Goal: Task Accomplishment & Management: Use online tool/utility

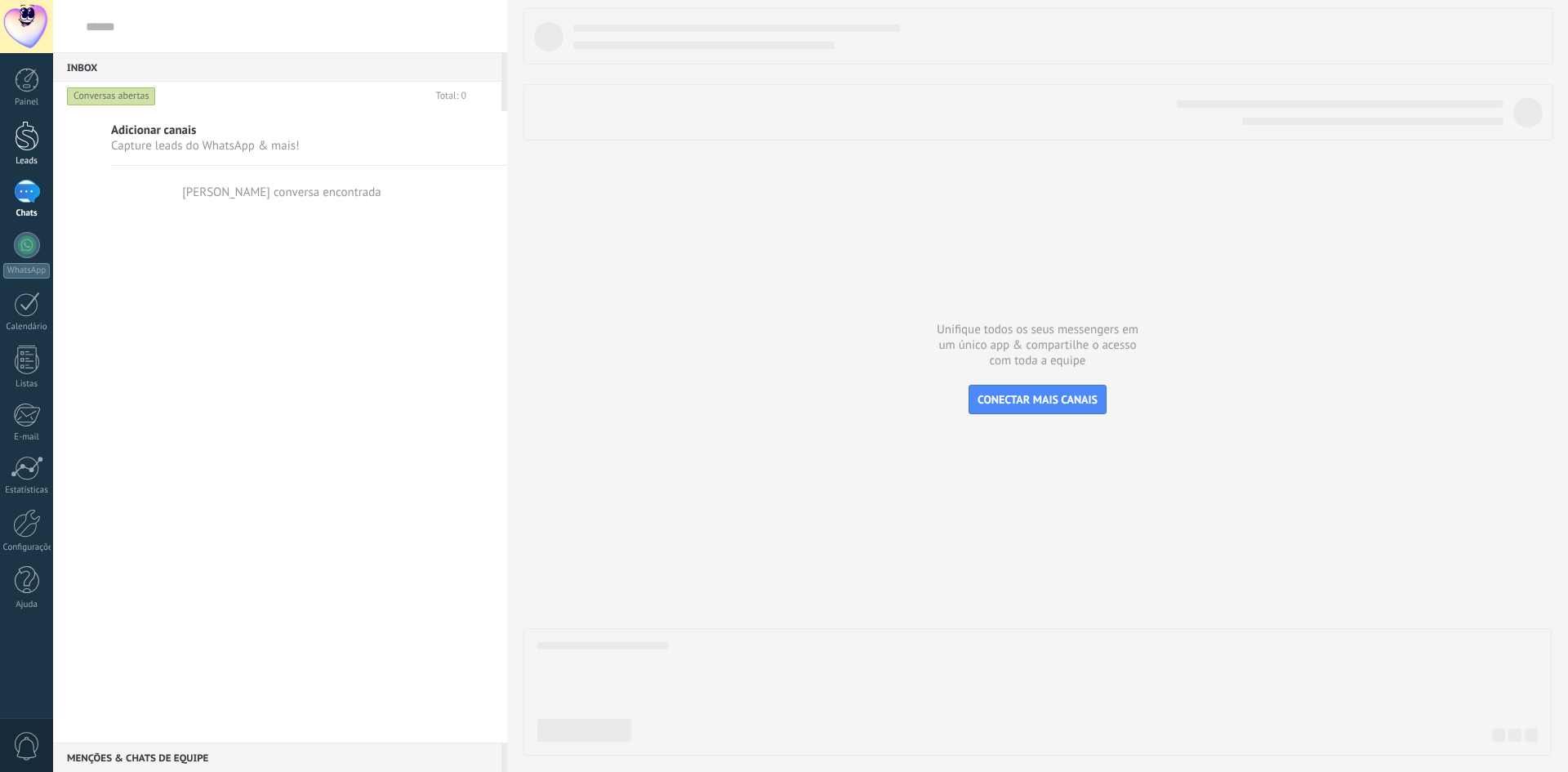
click at [17, 127] on div at bounding box center [27, 136] width 25 height 30
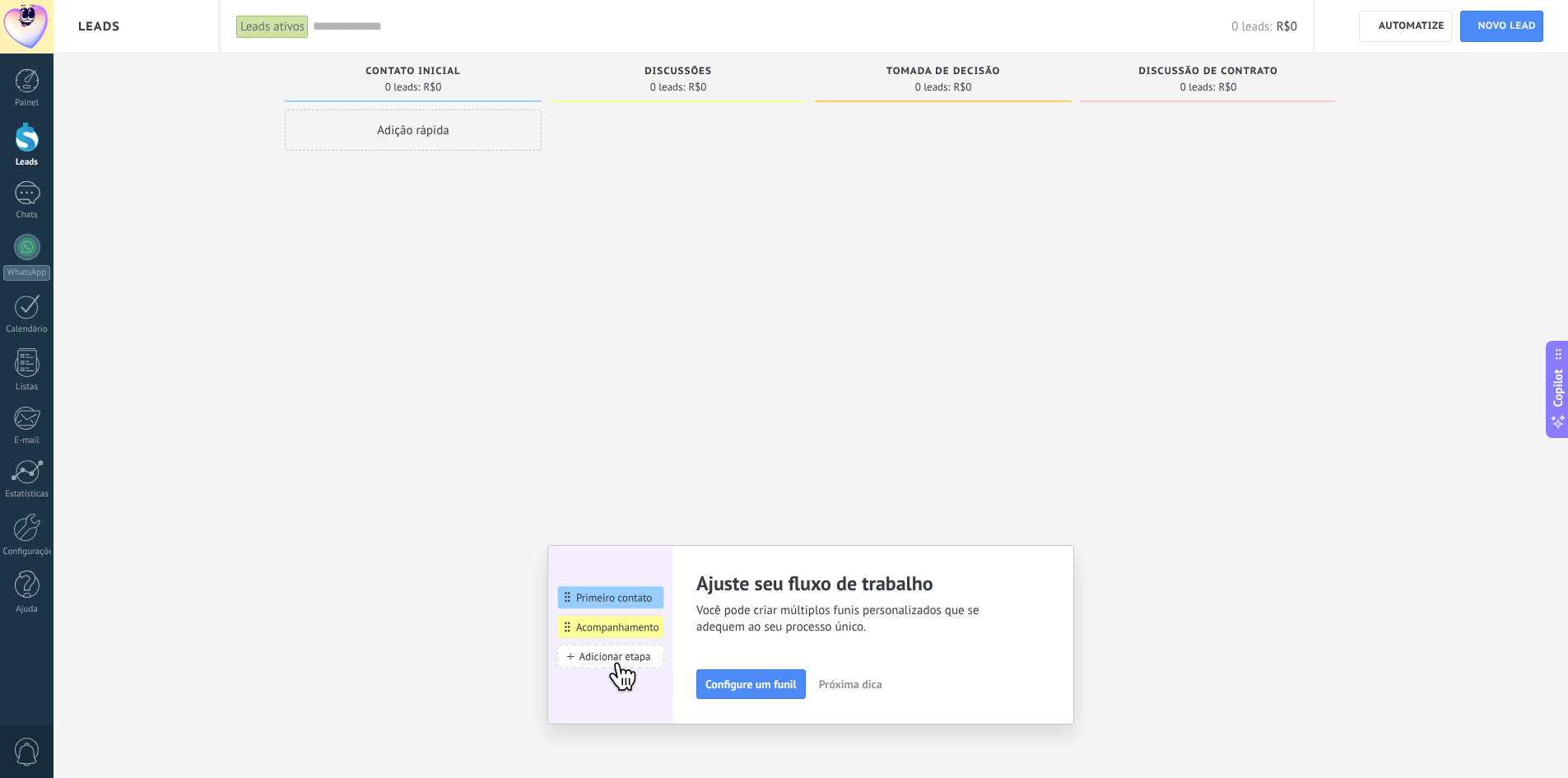
click at [269, 243] on div "Etapa de leads de entrada solicitações: 0 0 0 0 0 0 0 0 0 Contato inicial 0 lea…" at bounding box center [823, 362] width 1490 height 619
click at [22, 198] on div at bounding box center [27, 193] width 27 height 24
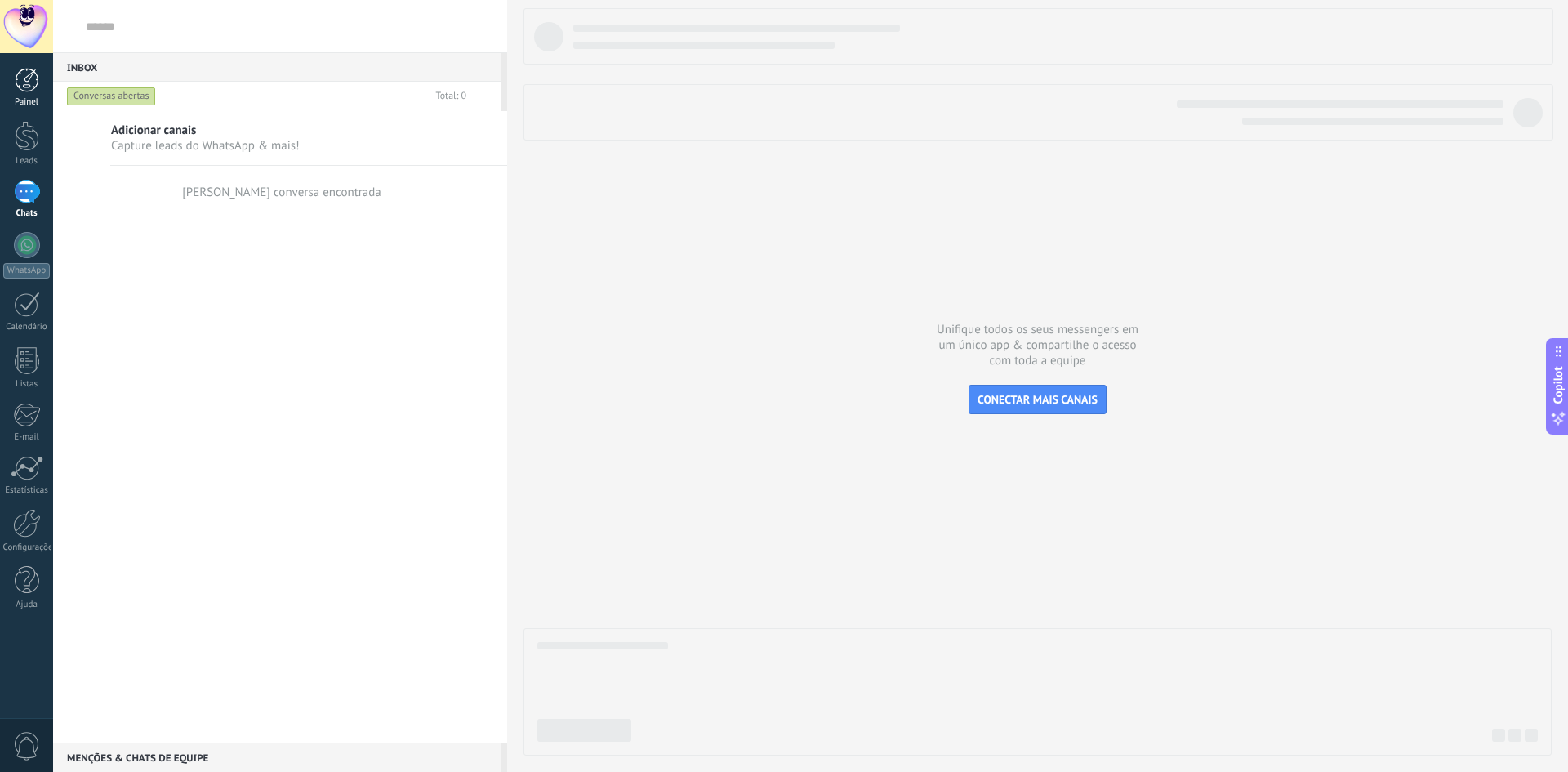
click at [27, 100] on div "Painel" at bounding box center [27, 102] width 47 height 11
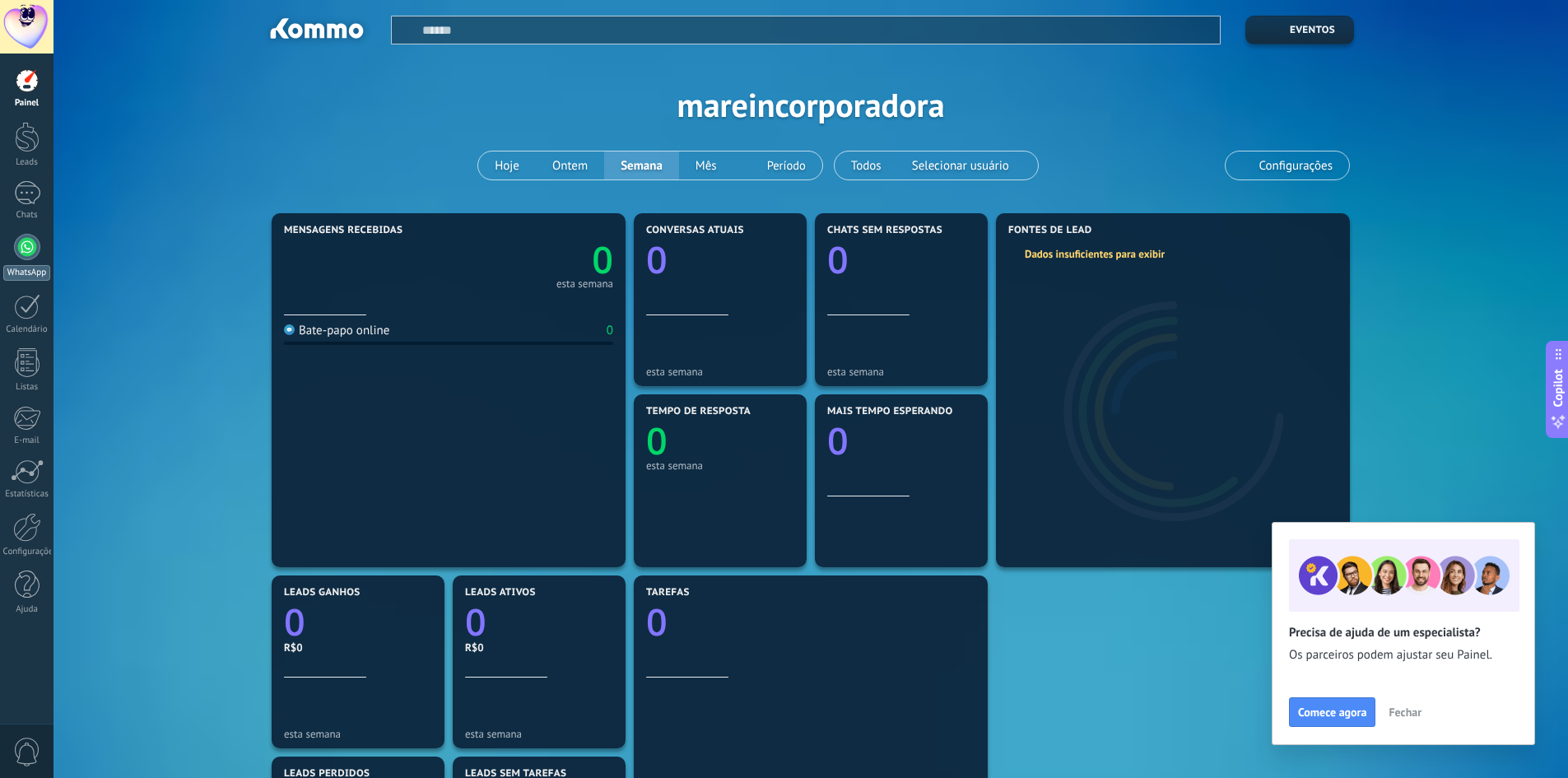
click at [25, 260] on link "WhatsApp" at bounding box center [27, 256] width 53 height 47
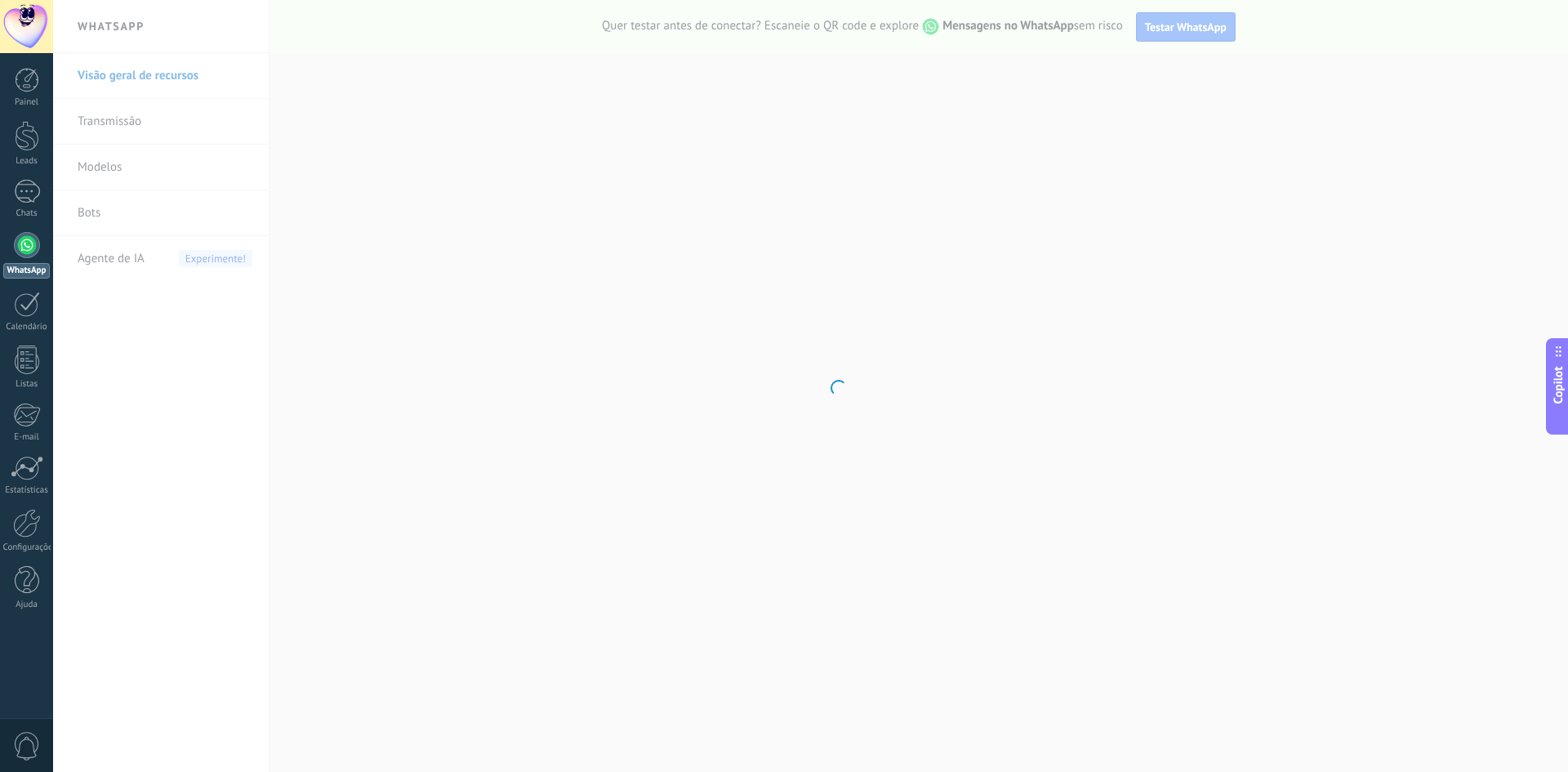
click at [590, 278] on body "© 2025 Todos direitos reservados | Termos de uso Fale Conosco Mare Construtora …" at bounding box center [784, 386] width 1568 height 772
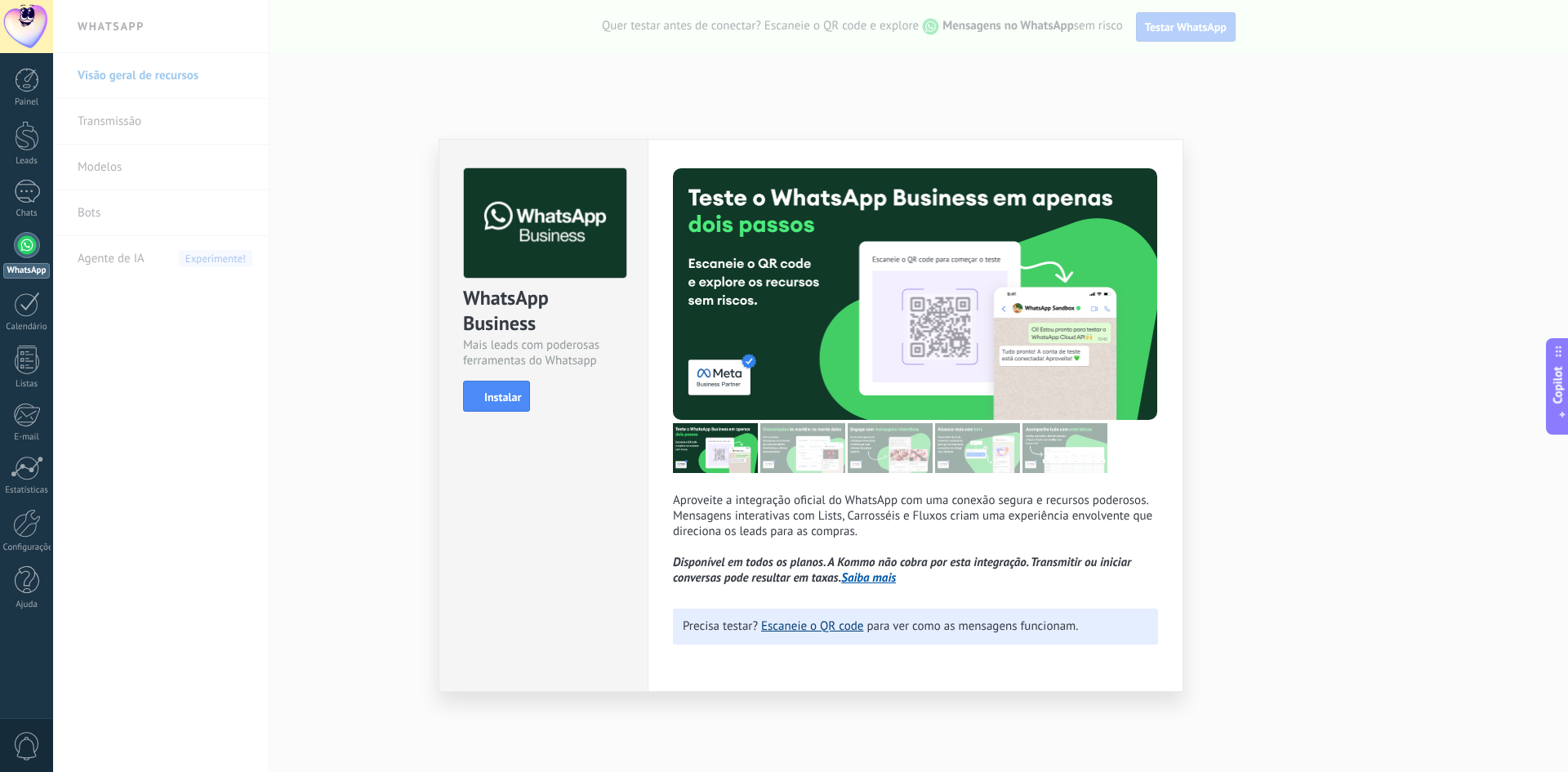
click at [812, 631] on link "Escaneie o QR code" at bounding box center [812, 626] width 102 height 16
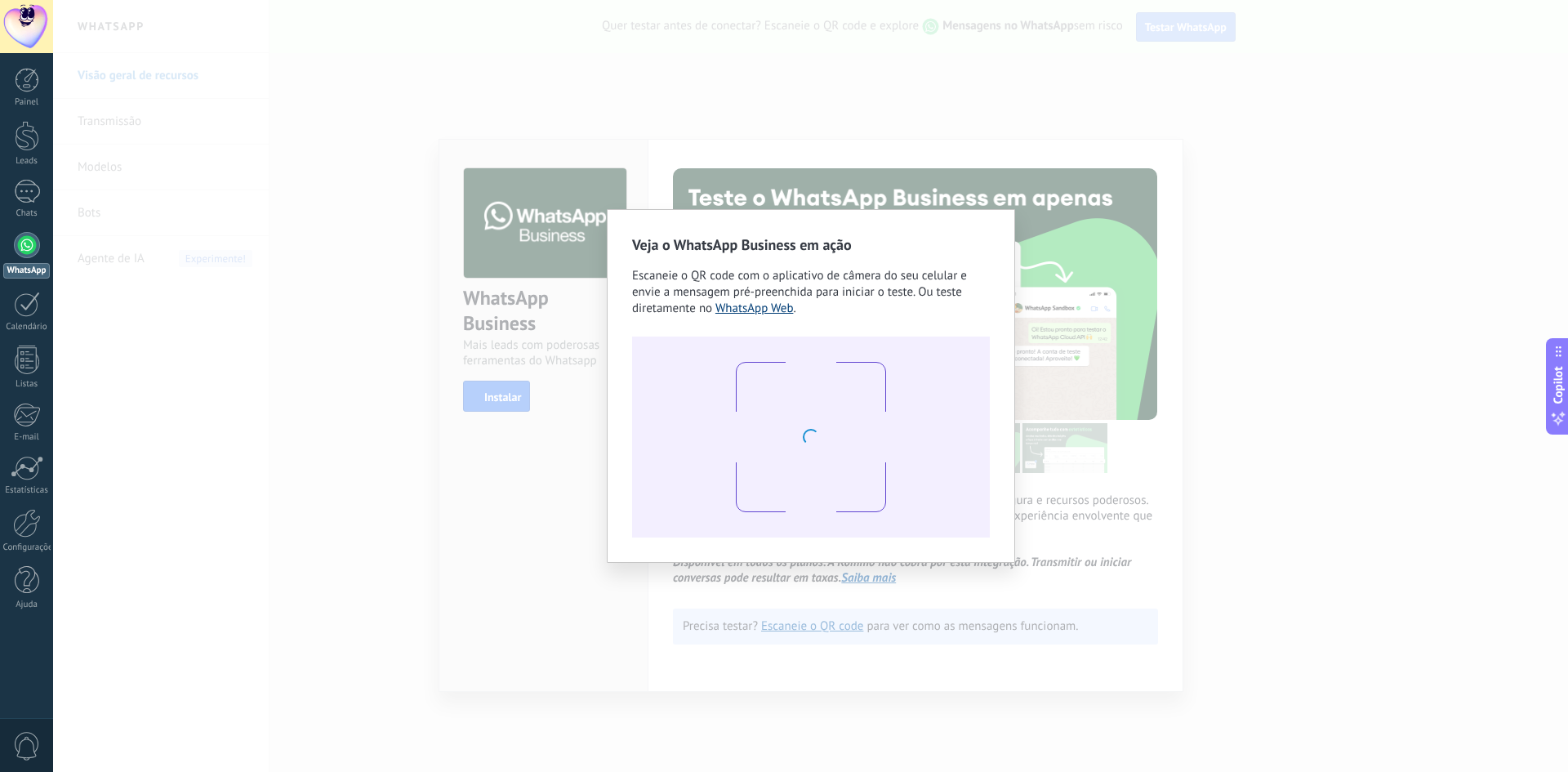
click at [738, 307] on link "WhatsApp Web" at bounding box center [755, 308] width 79 height 16
click at [552, 398] on div "Veja o WhatsApp Business em ação Escaneie o QR code com o aplicativo de câmera …" at bounding box center [811, 386] width 1515 height 772
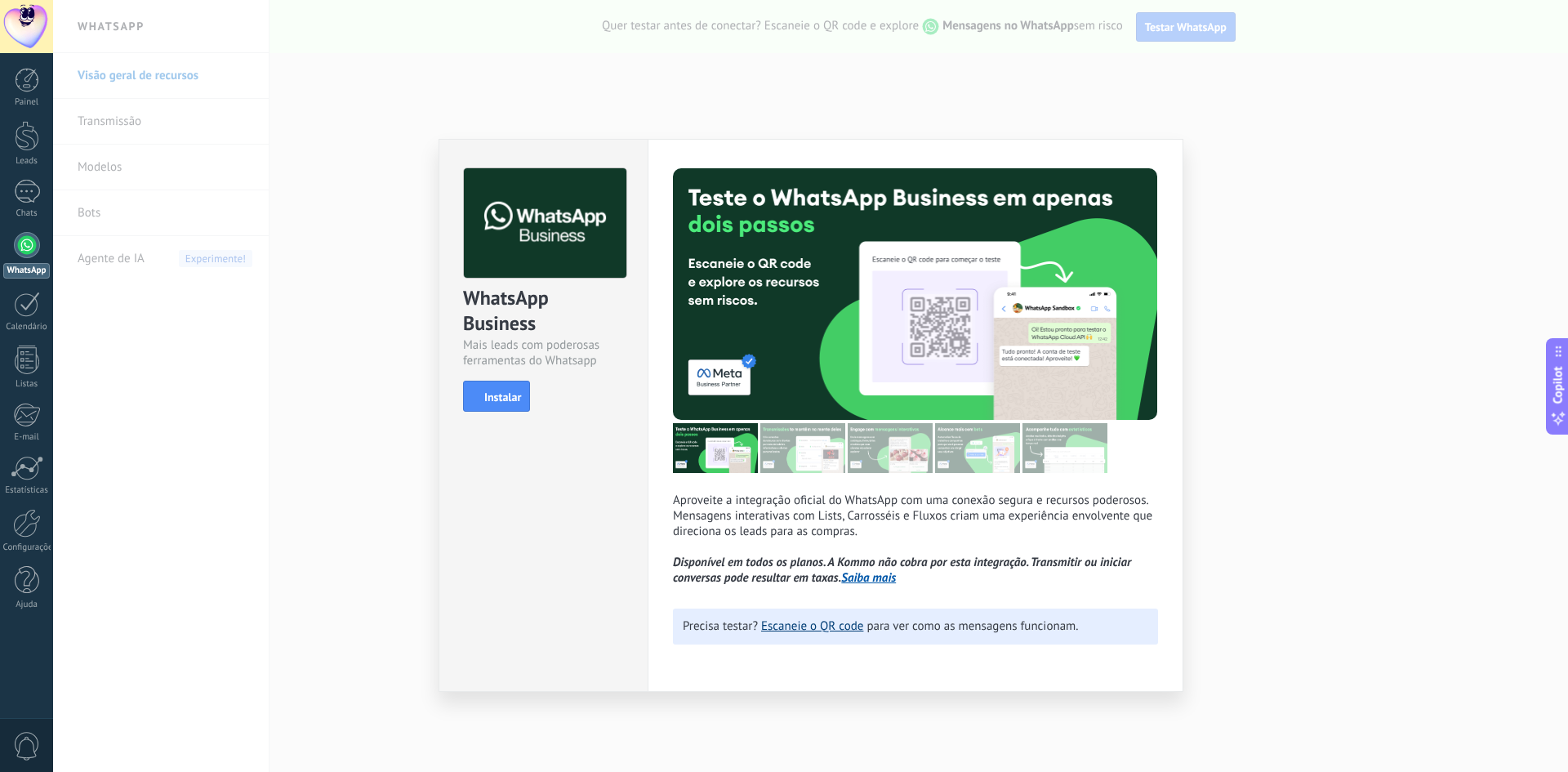
click at [802, 623] on link "Escaneie o QR code" at bounding box center [812, 626] width 102 height 16
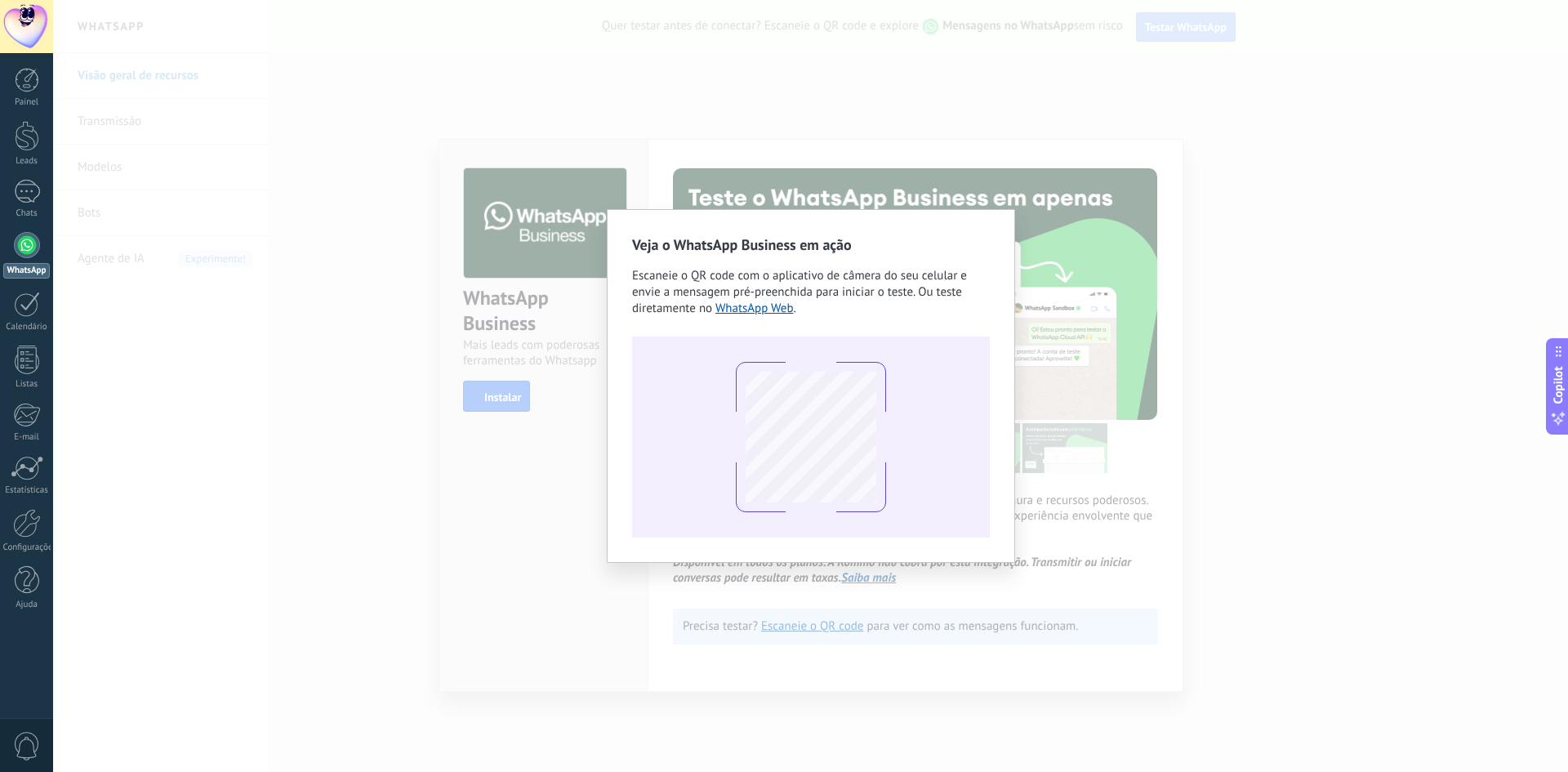
click at [1316, 331] on div "Veja o WhatsApp Business em ação Escaneie o QR code com o aplicativo de câmera …" at bounding box center [811, 386] width 1515 height 772
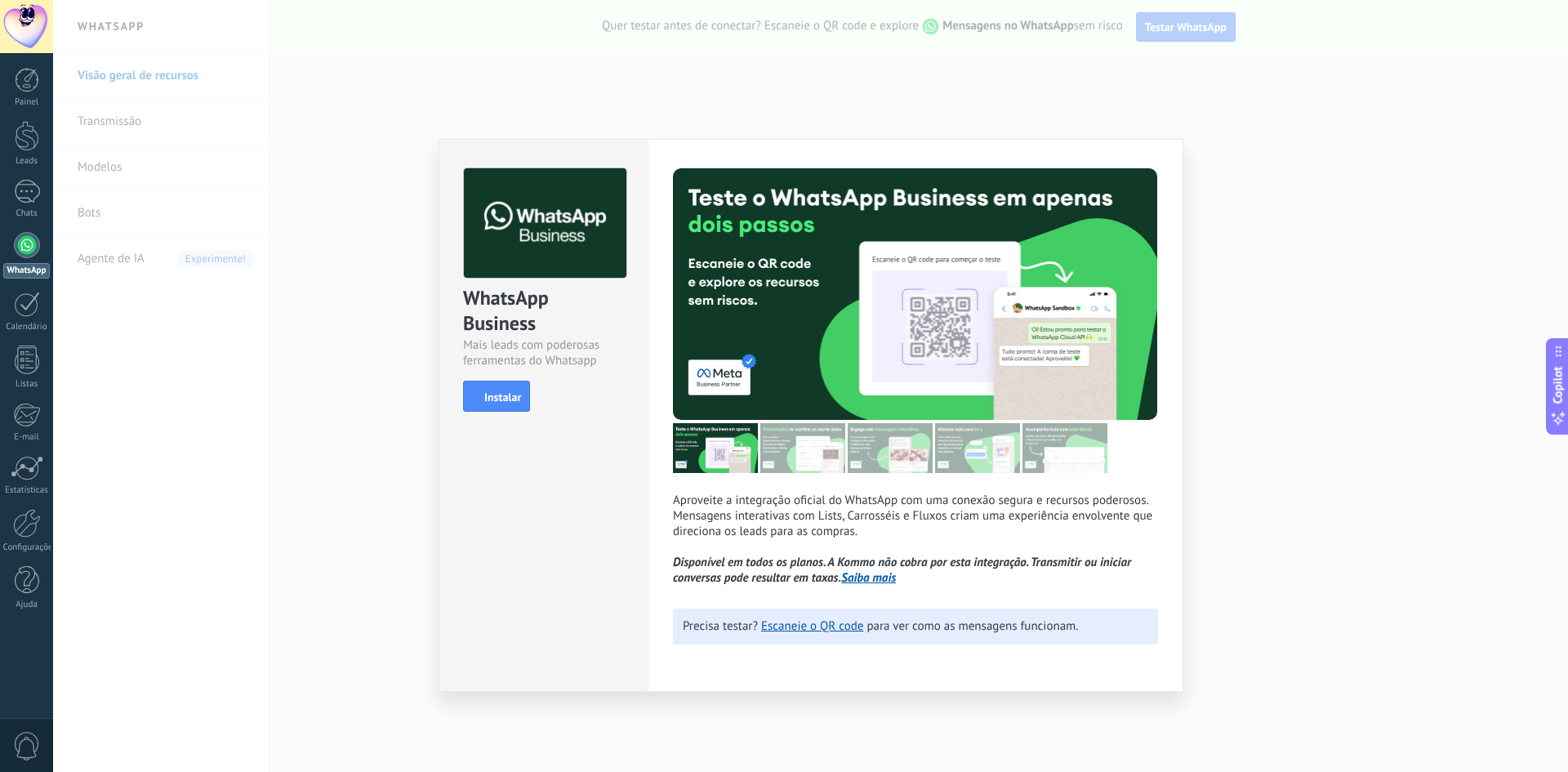
click at [1379, 200] on div "WhatsApp Business Mais leads com poderosas ferramentas do Whatsapp install Inst…" at bounding box center [811, 386] width 1515 height 772
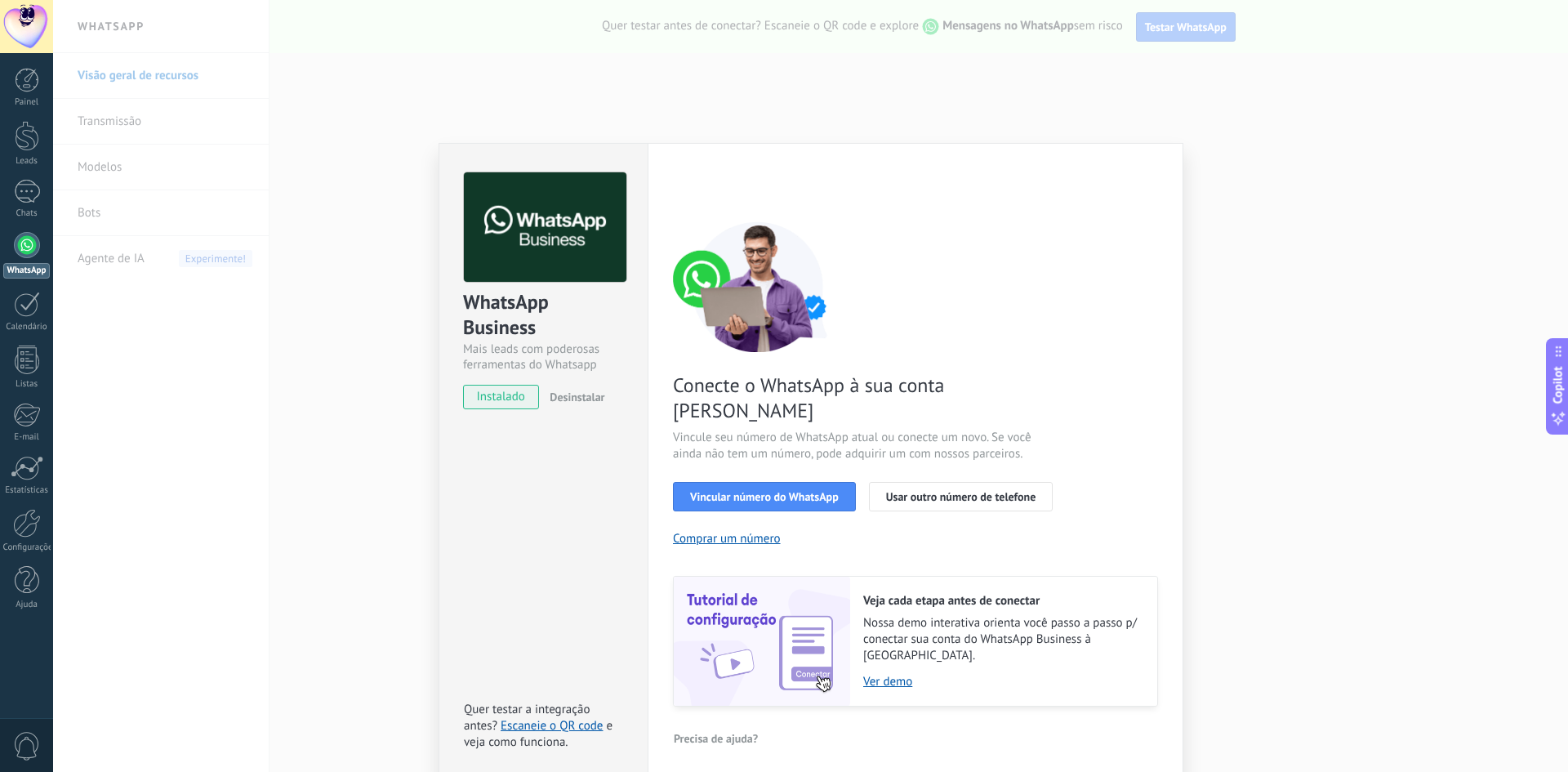
click at [305, 240] on div "WhatsApp Business Mais leads com poderosas ferramentas do Whatsapp instalado De…" at bounding box center [811, 386] width 1515 height 772
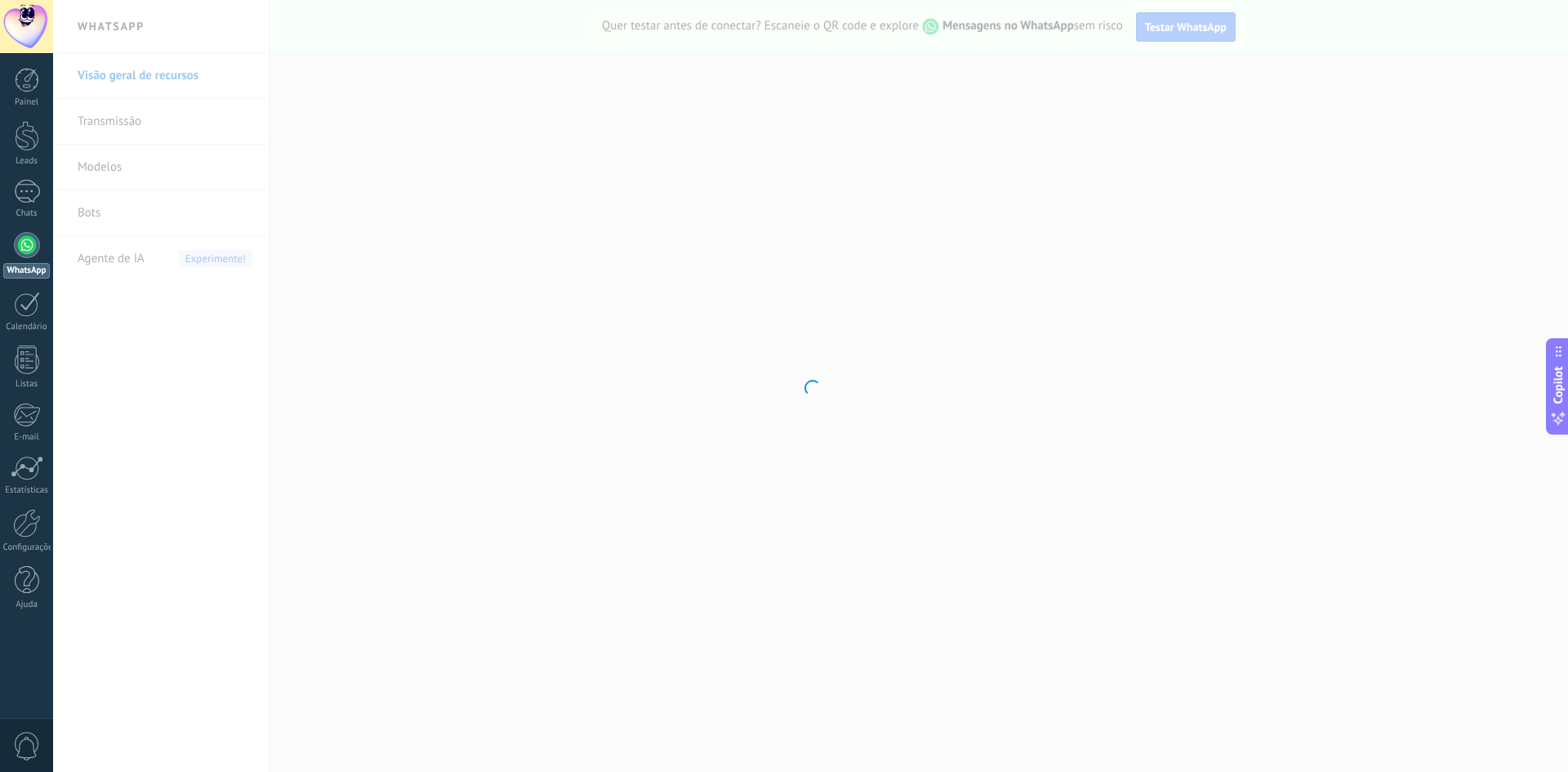
click at [204, 283] on div at bounding box center [811, 386] width 1515 height 772
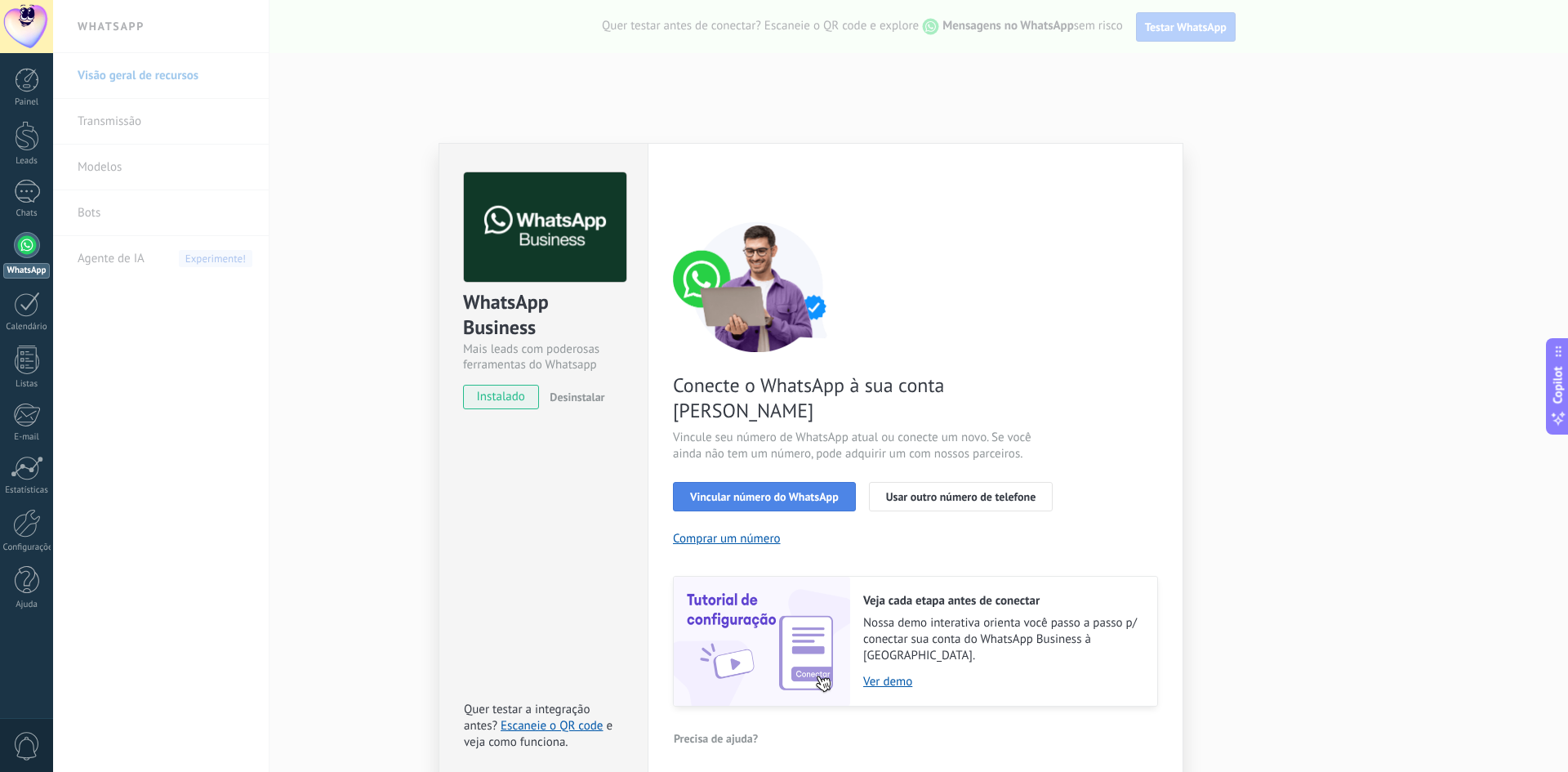
click at [744, 482] on button "Vincular número do WhatsApp" at bounding box center [764, 497] width 183 height 29
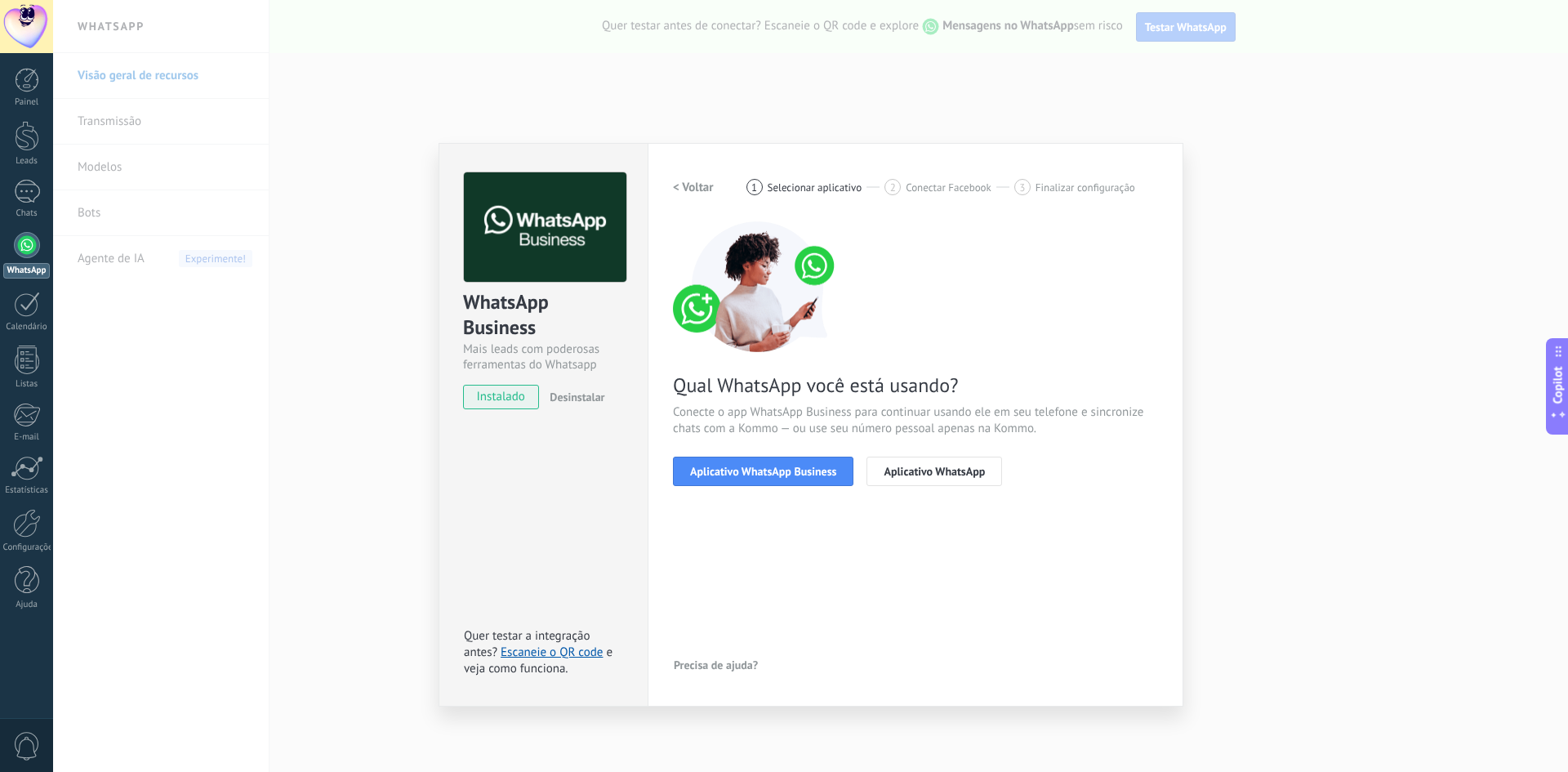
drag, startPoint x: 812, startPoint y: 540, endPoint x: 802, endPoint y: 516, distance: 26.0
click at [812, 540] on div "< Voltar 1 Selecionar aplicativo 2 Conectar Facebook 3 Finalizar configuração Q…" at bounding box center [916, 424] width 485 height 505
click at [782, 463] on button "Aplicativo WhatsApp Business" at bounding box center [763, 471] width 181 height 29
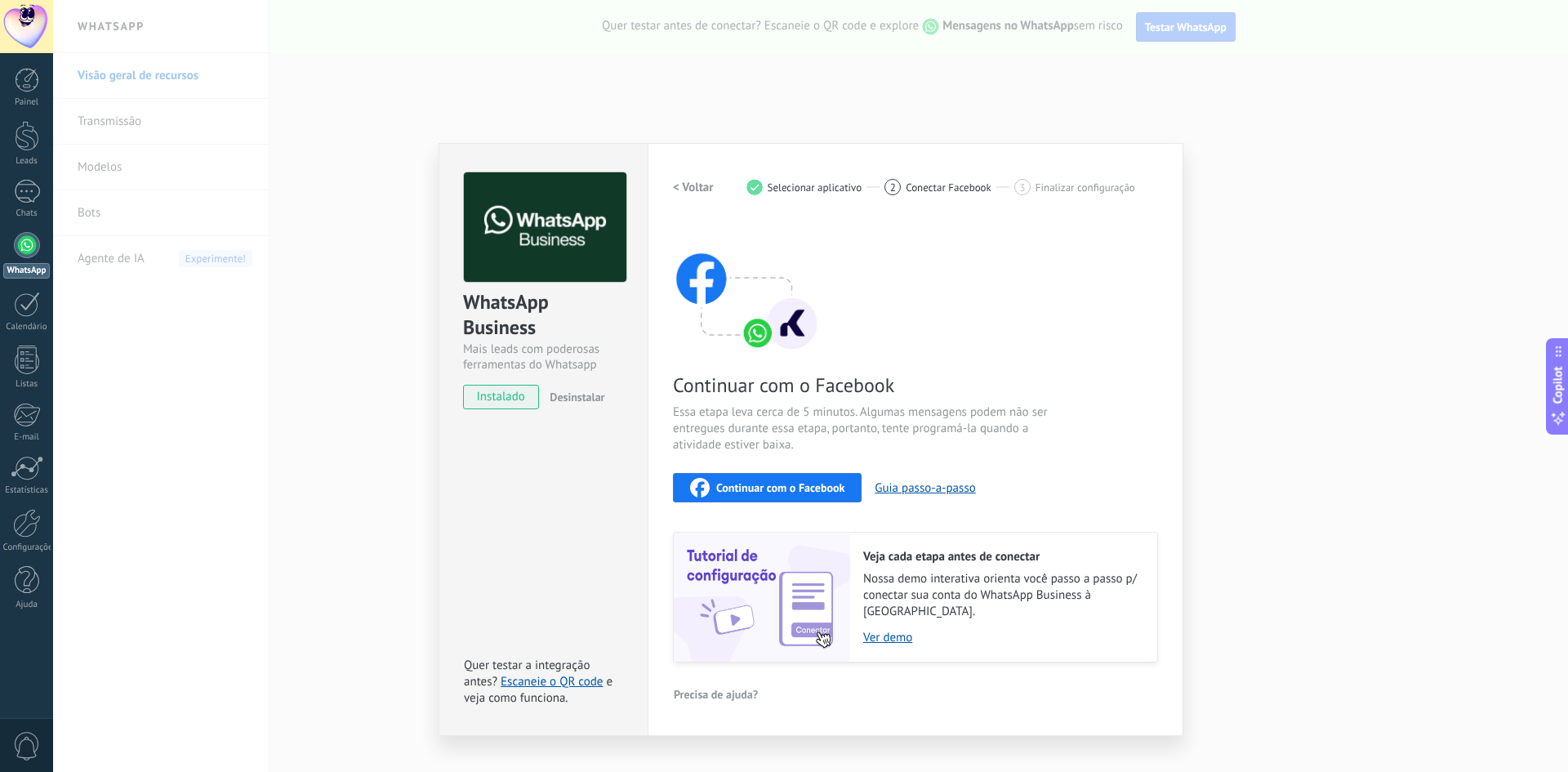
click at [786, 482] on span "Continuar com o Facebook" at bounding box center [780, 488] width 129 height 12
click at [755, 485] on span "Continuar com o Facebook" at bounding box center [780, 488] width 129 height 12
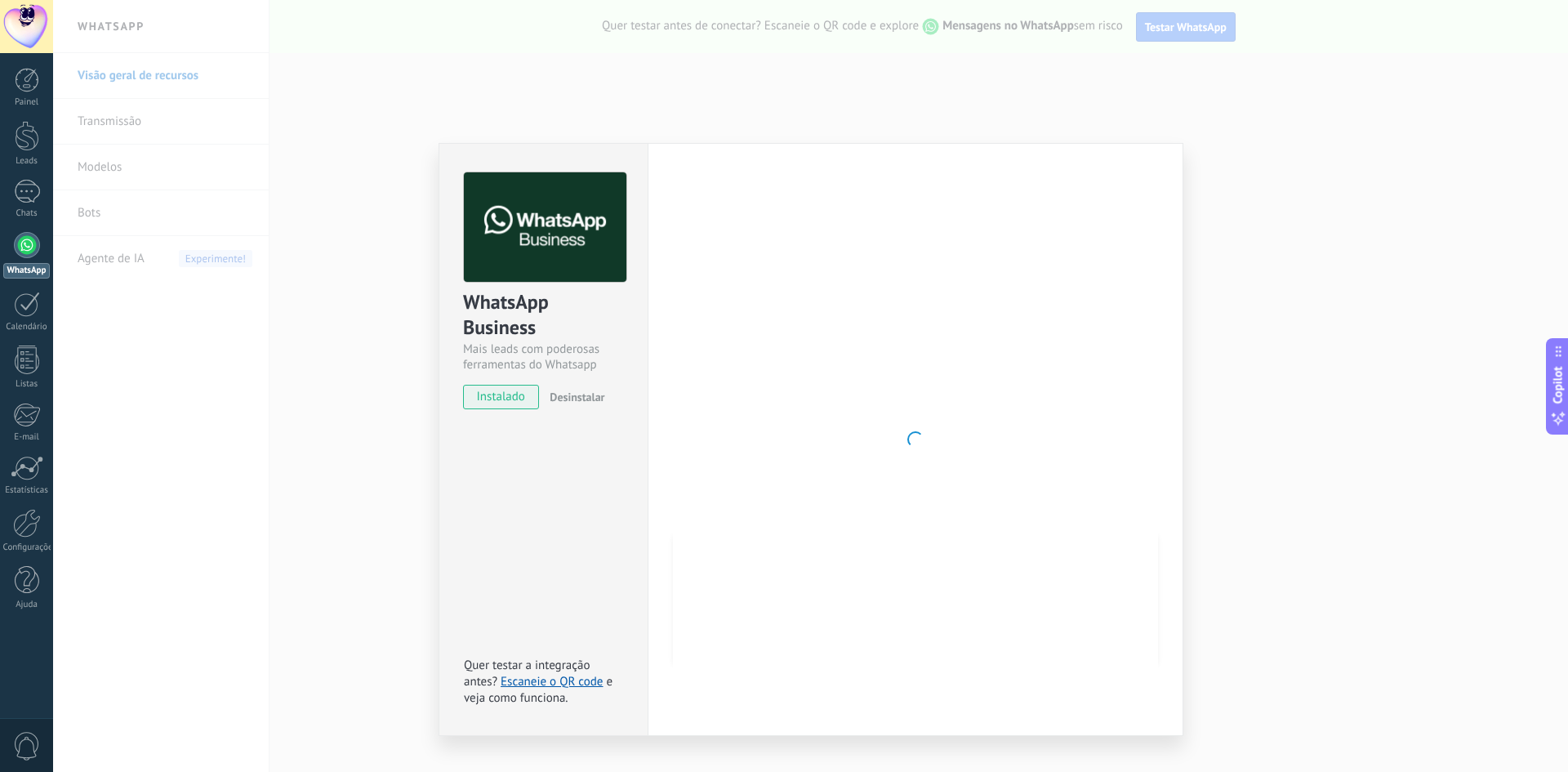
click at [828, 427] on div at bounding box center [916, 439] width 485 height 534
